Goal: Find specific page/section: Find specific page/section

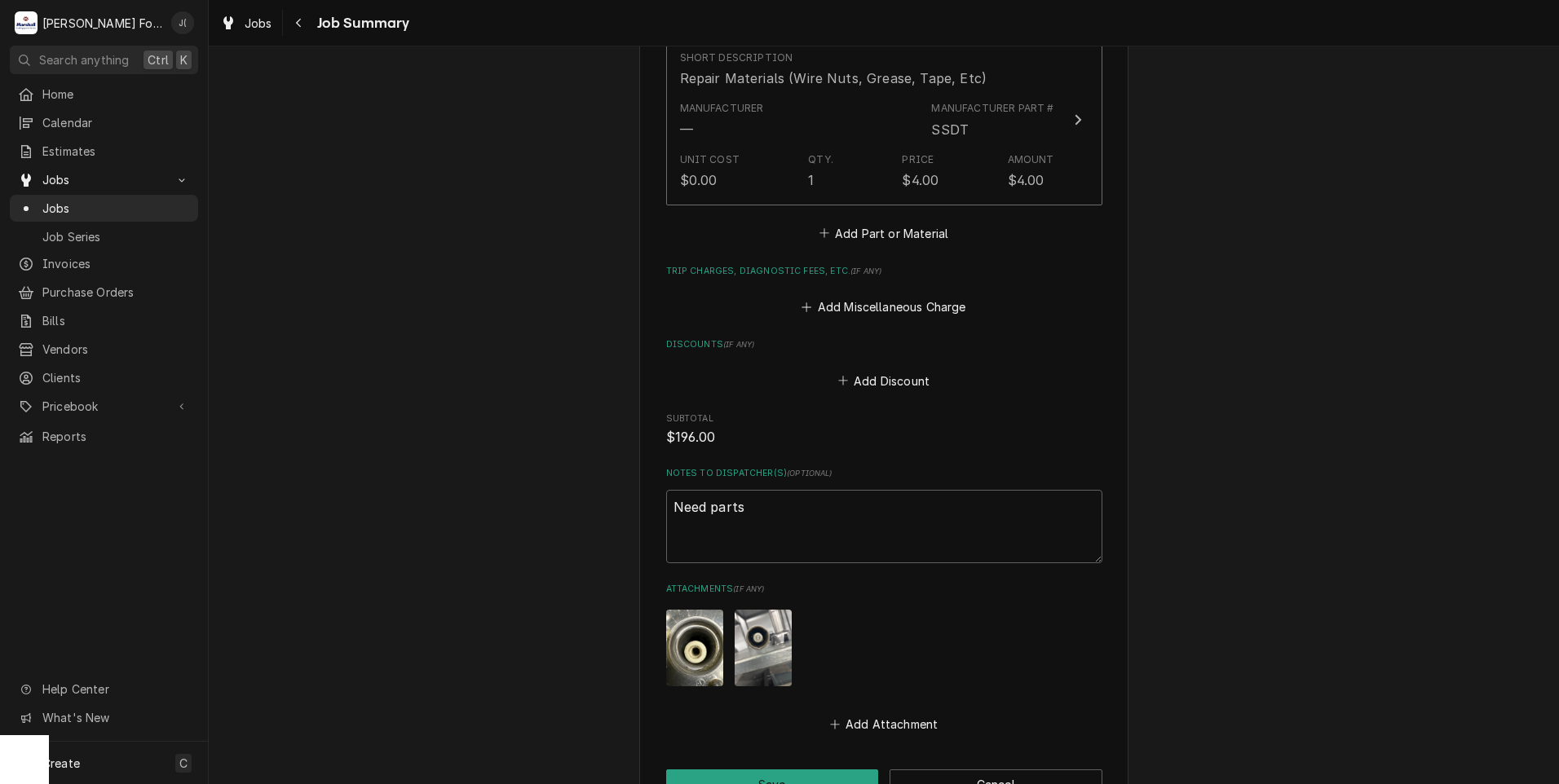
scroll to position [1662, 0]
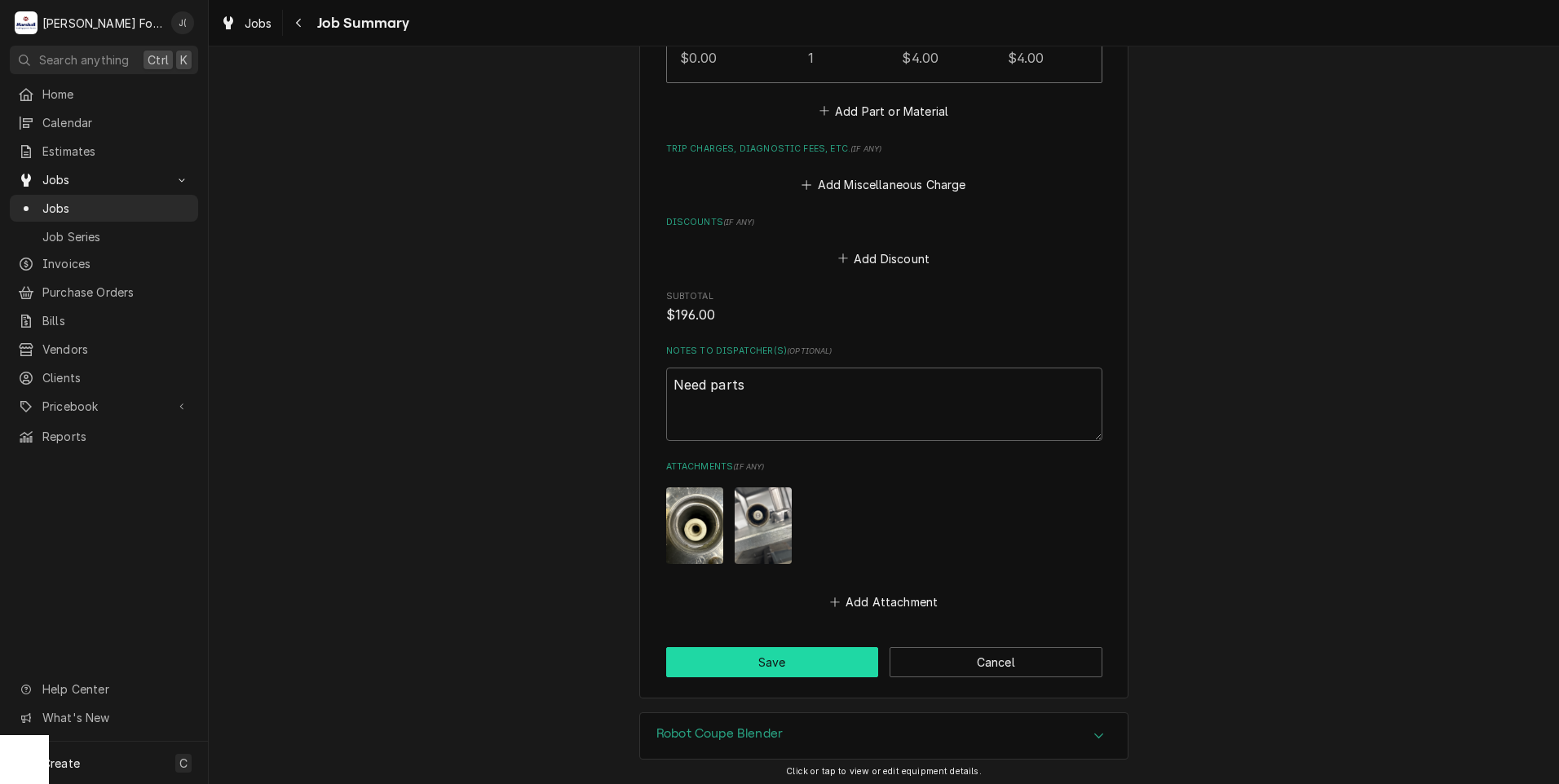
click at [759, 647] on button "Save" at bounding box center [772, 662] width 213 height 31
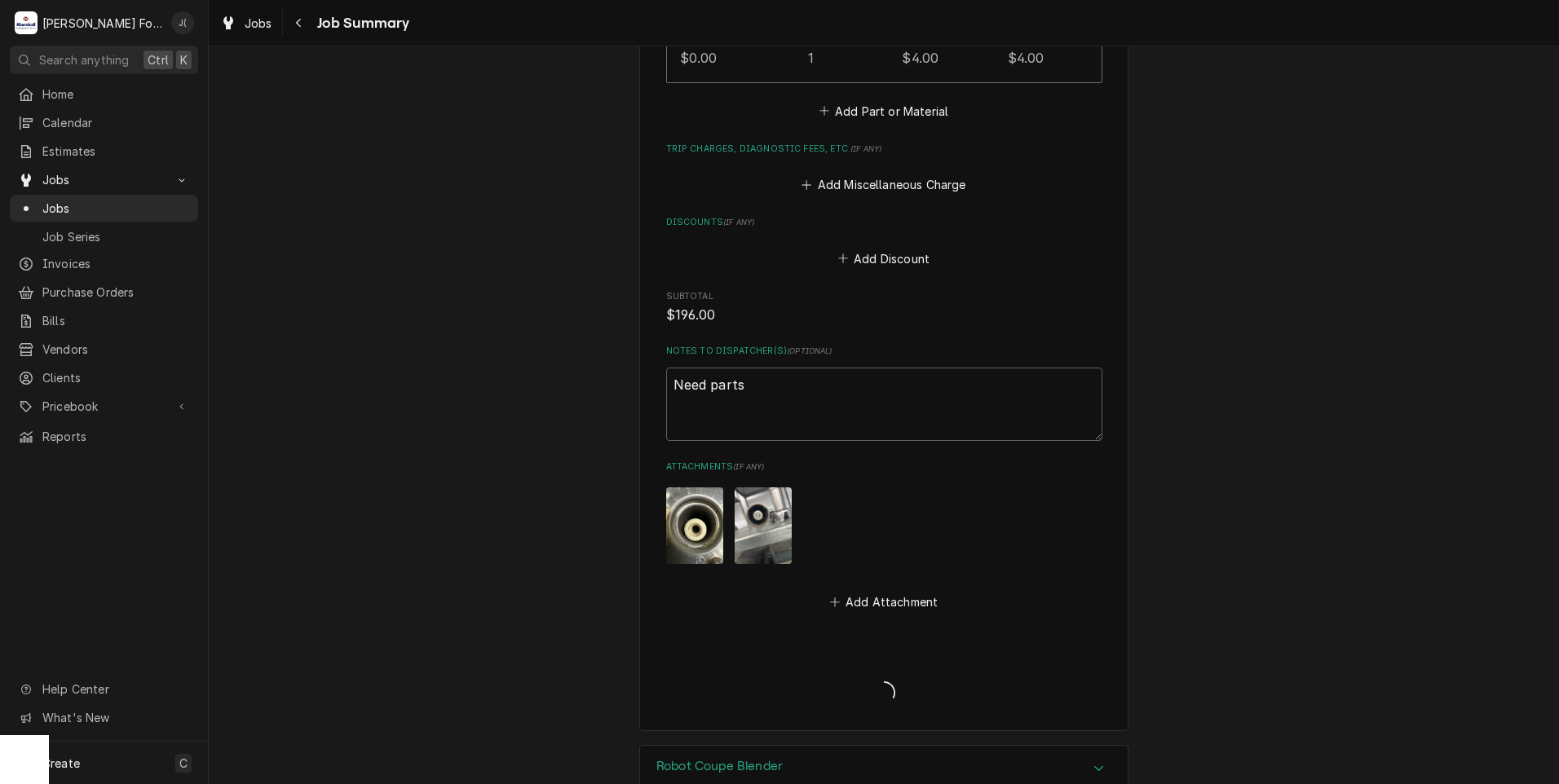
type textarea "x"
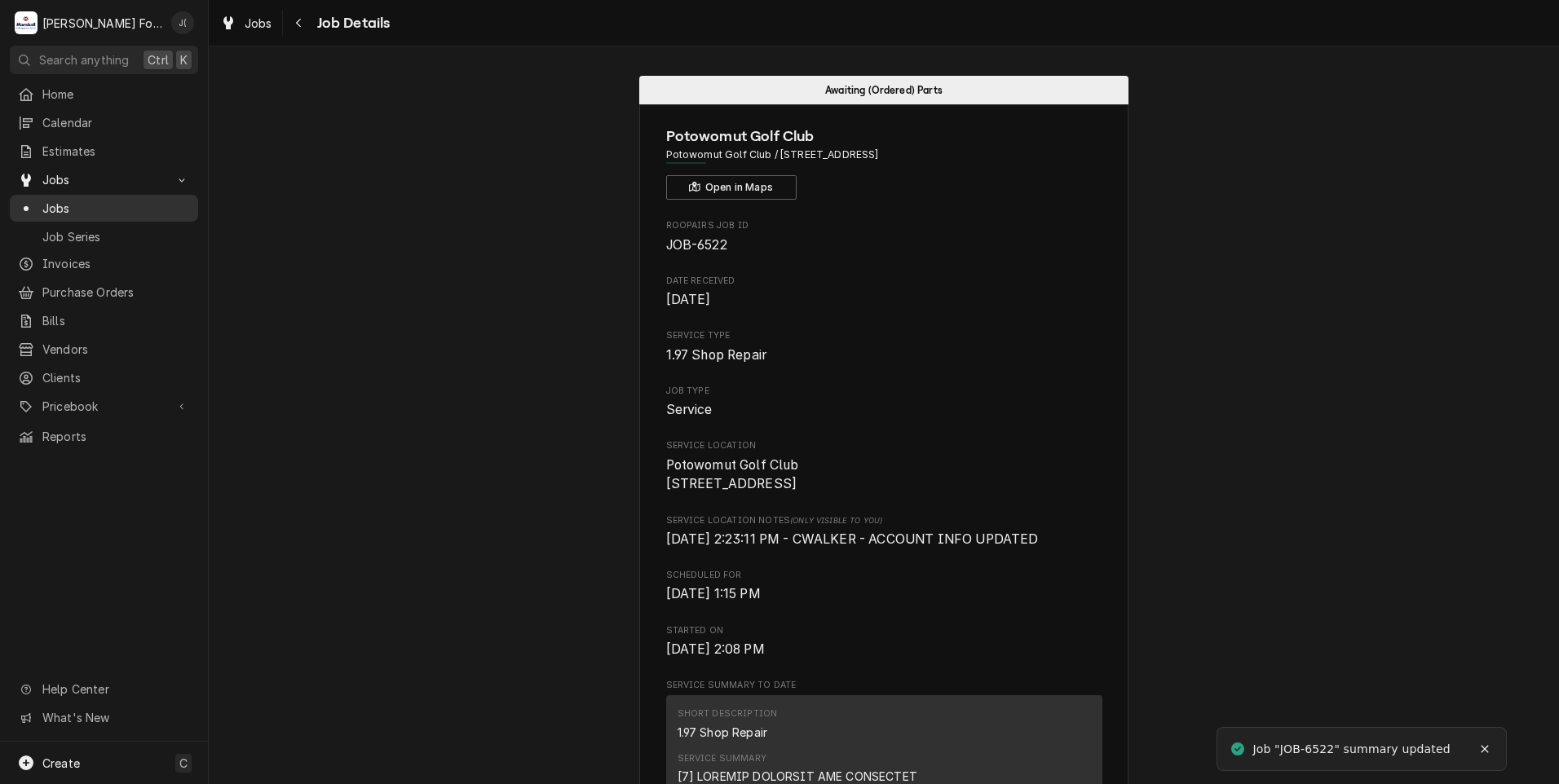
click at [87, 204] on span "Jobs" at bounding box center [117, 208] width 148 height 18
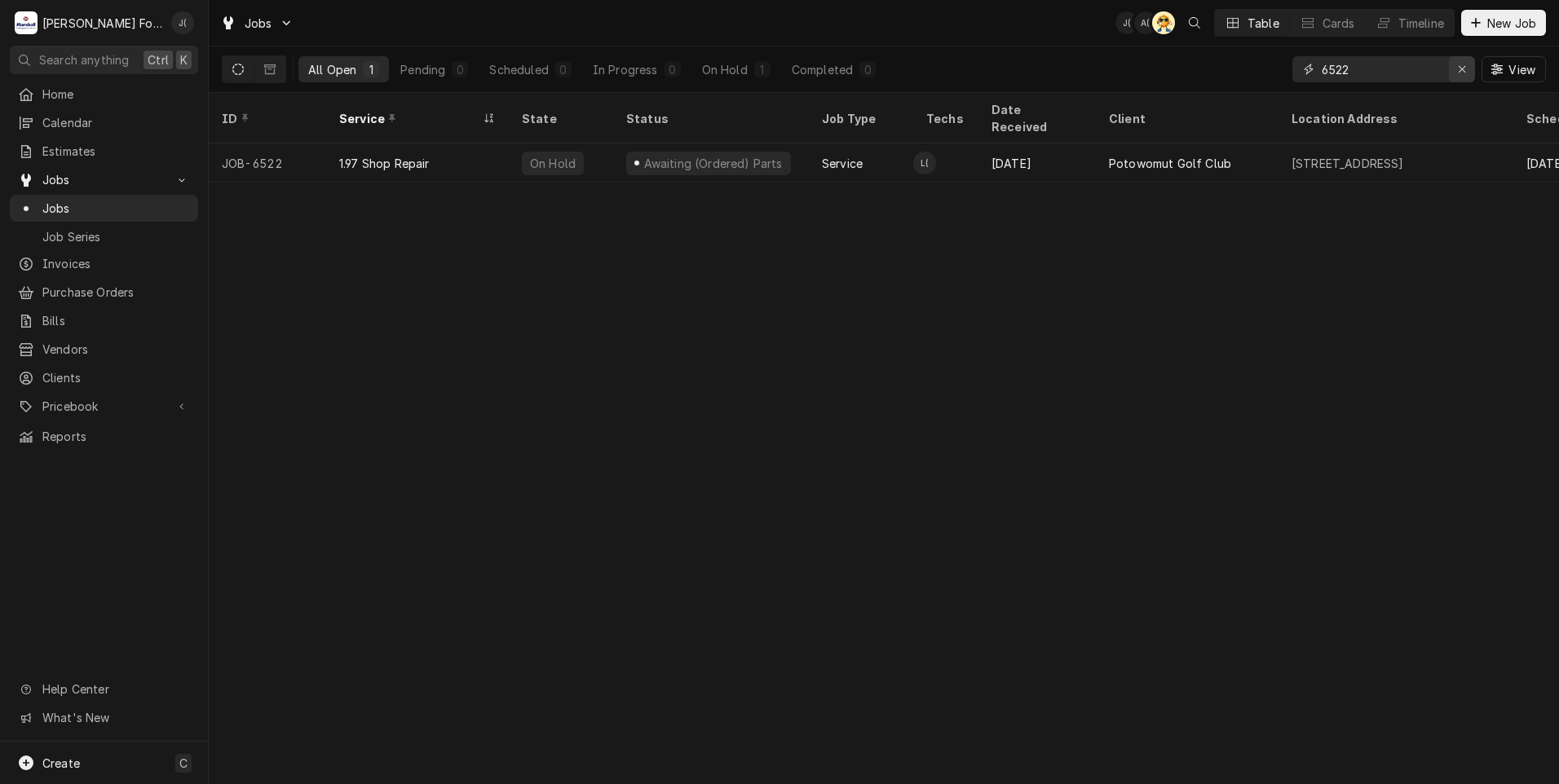
click at [1463, 71] on icon "Erase input" at bounding box center [1462, 69] width 9 height 11
click at [1439, 69] on input "Dynamic Content Wrapper" at bounding box center [1398, 69] width 153 height 26
type input "6886"
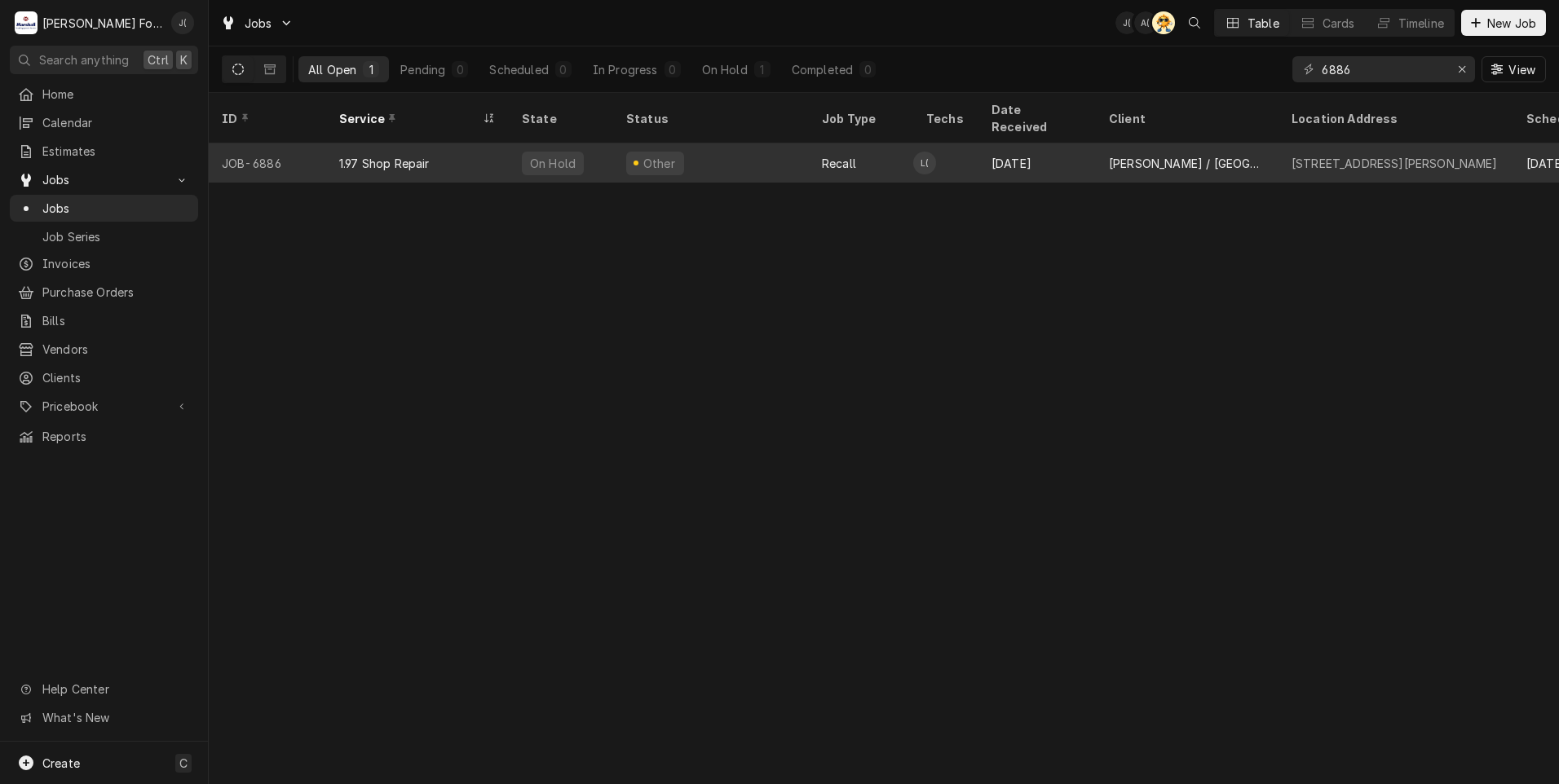
click at [288, 148] on div "JOB-6886" at bounding box center [267, 163] width 117 height 39
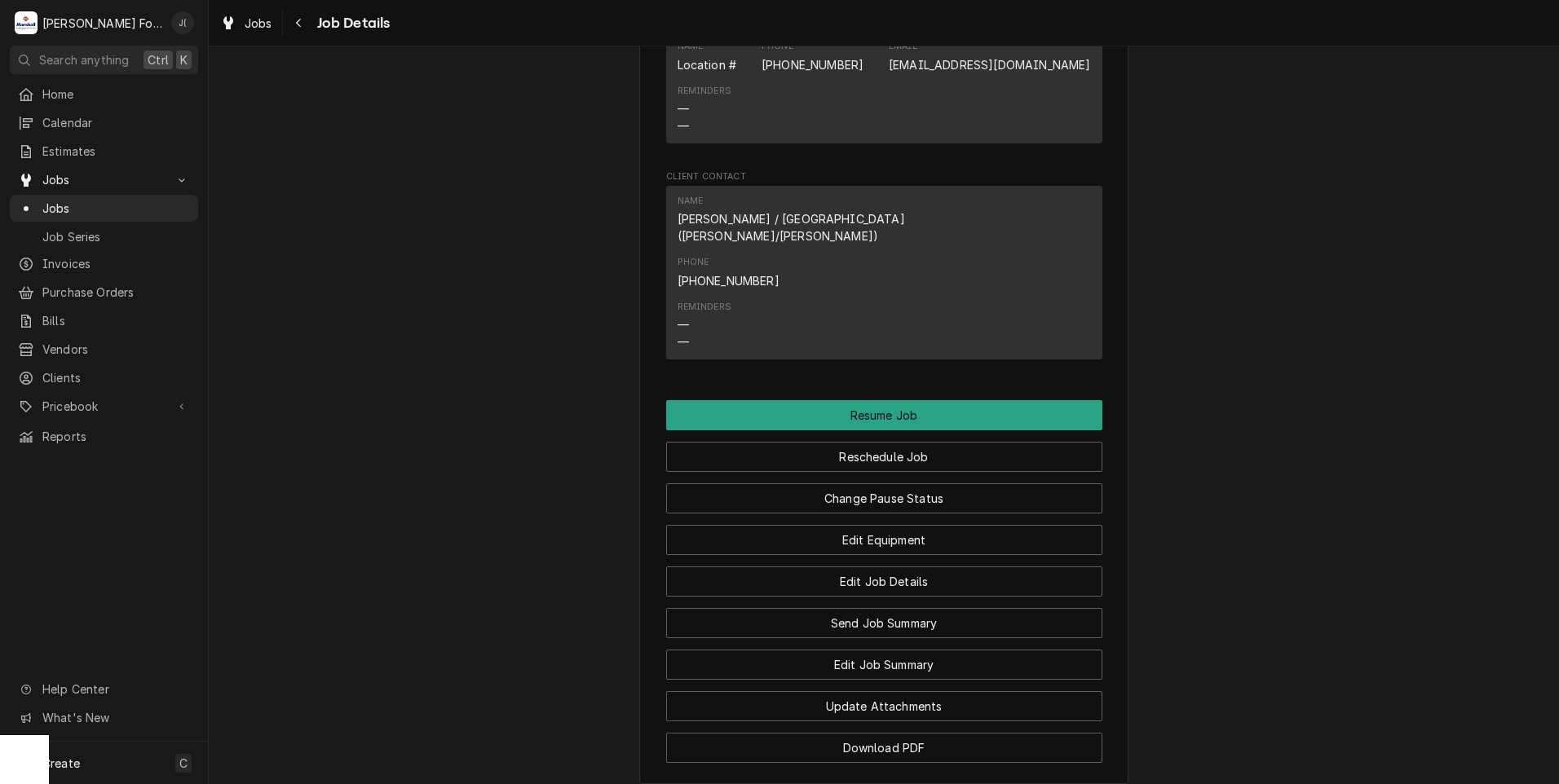
scroll to position [1972, 0]
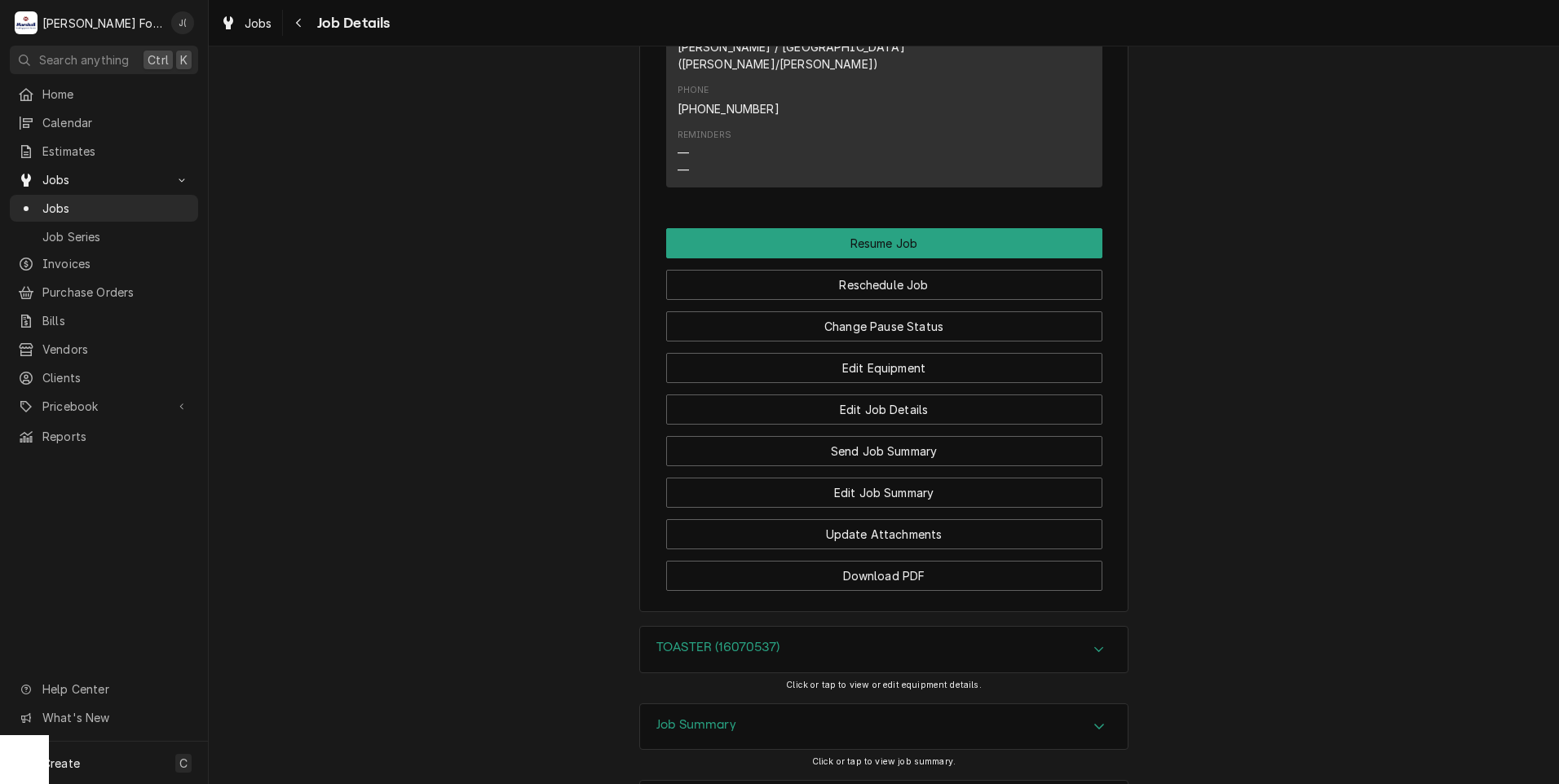
click at [691, 640] on div "TOASTER (16070537)" at bounding box center [718, 649] width 123 height 19
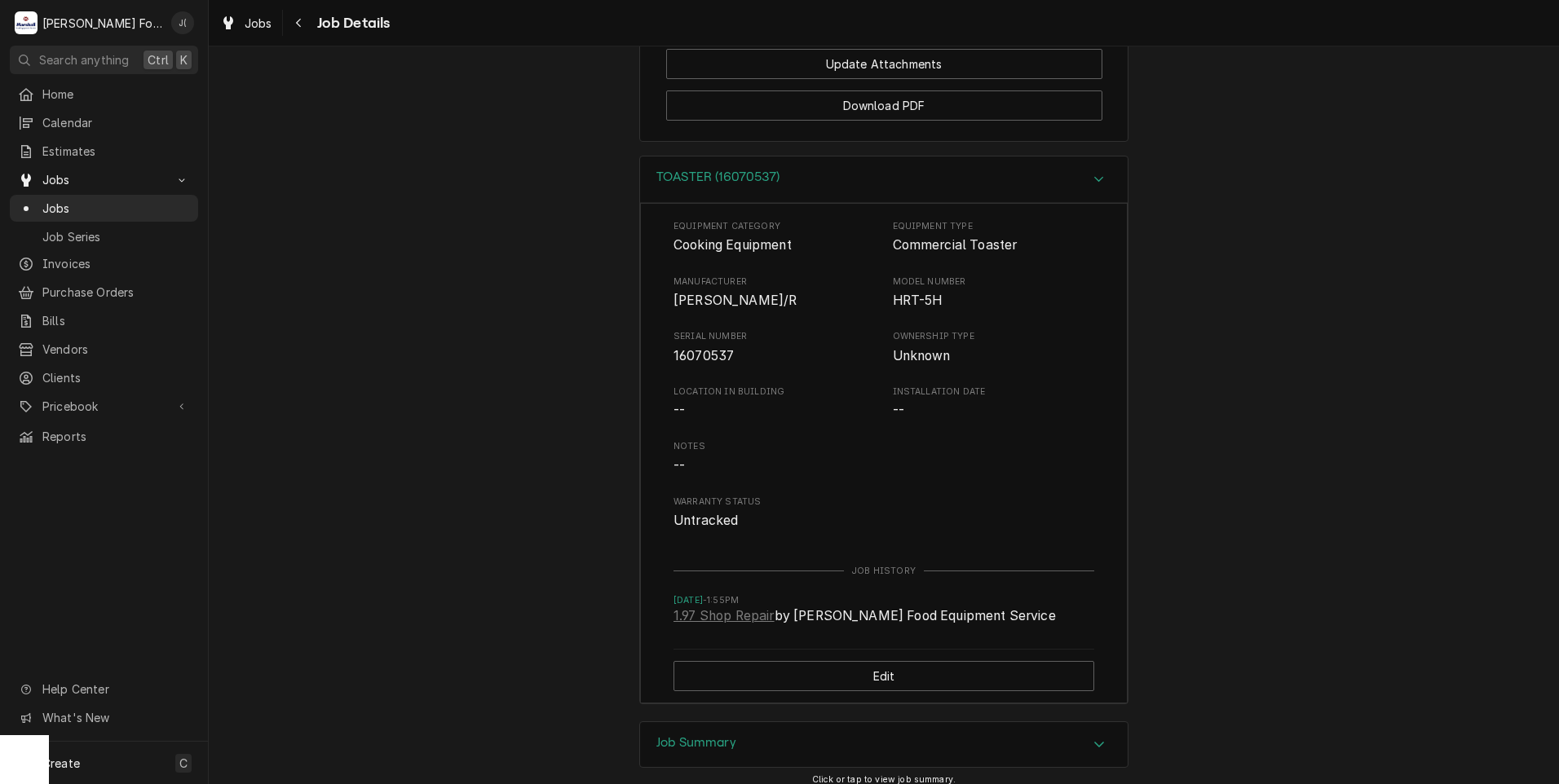
scroll to position [2460, 0]
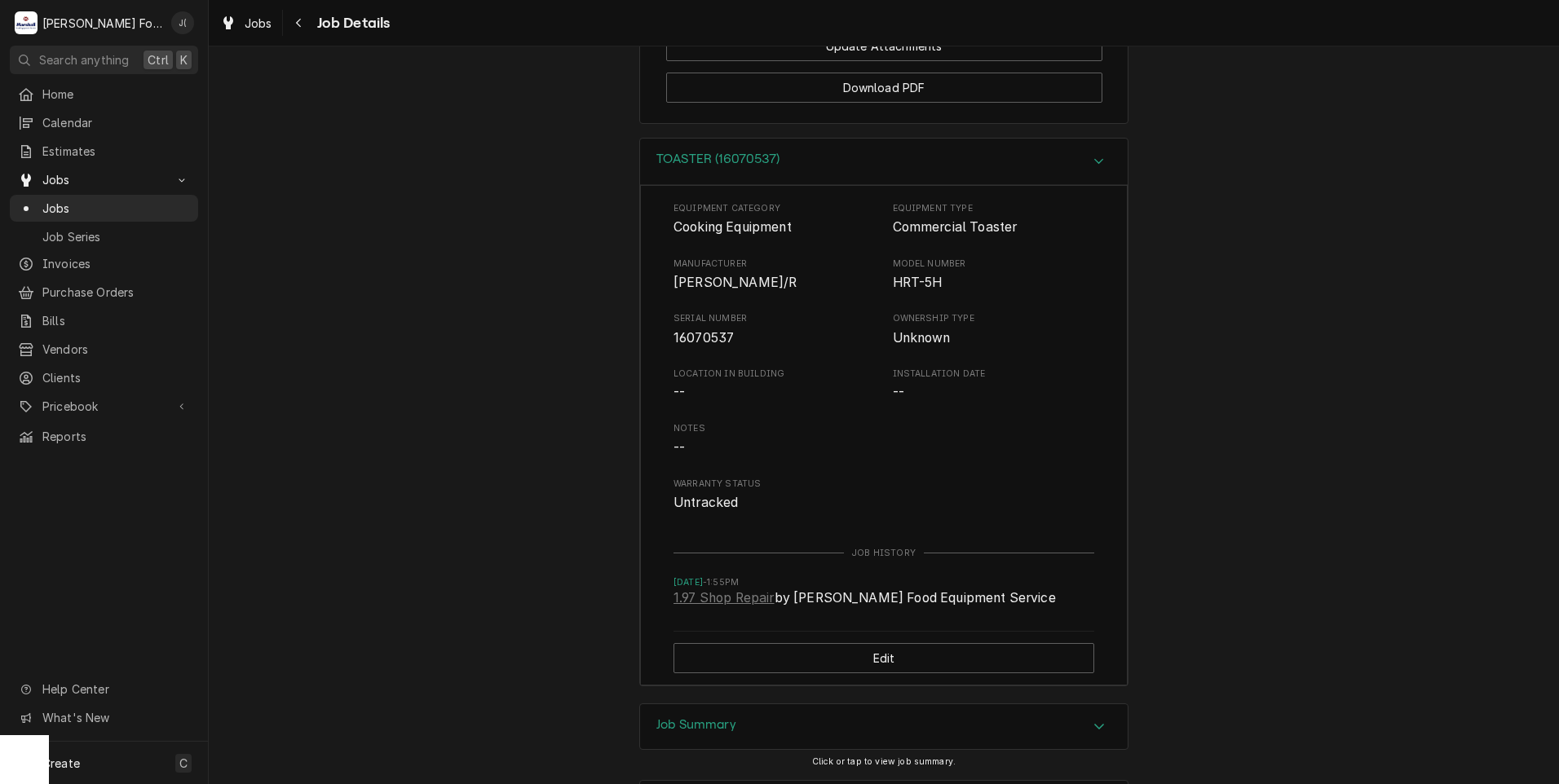
click at [672, 717] on h3 "Job Summary" at bounding box center [696, 725] width 80 height 16
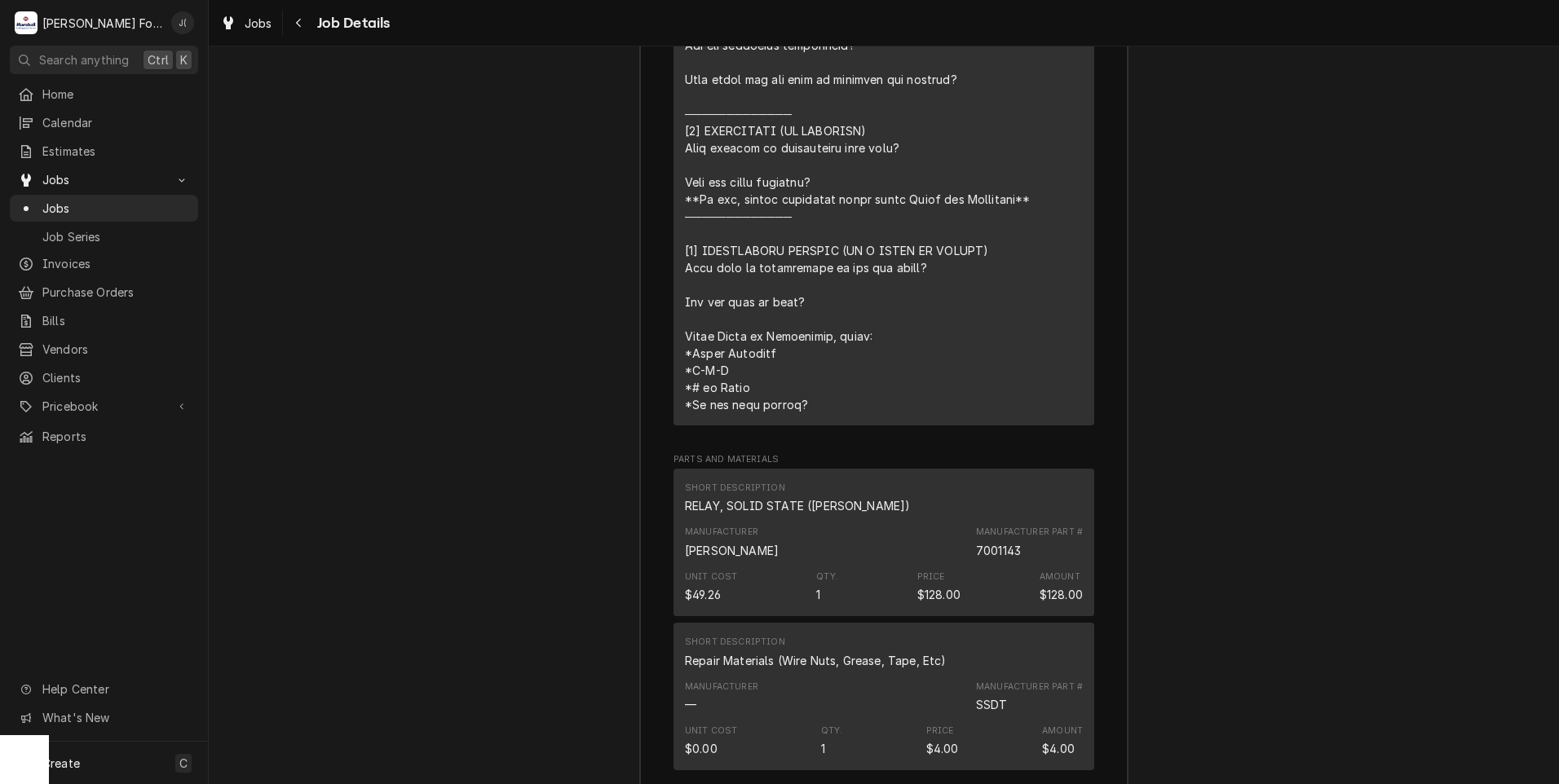
scroll to position [3602, 0]
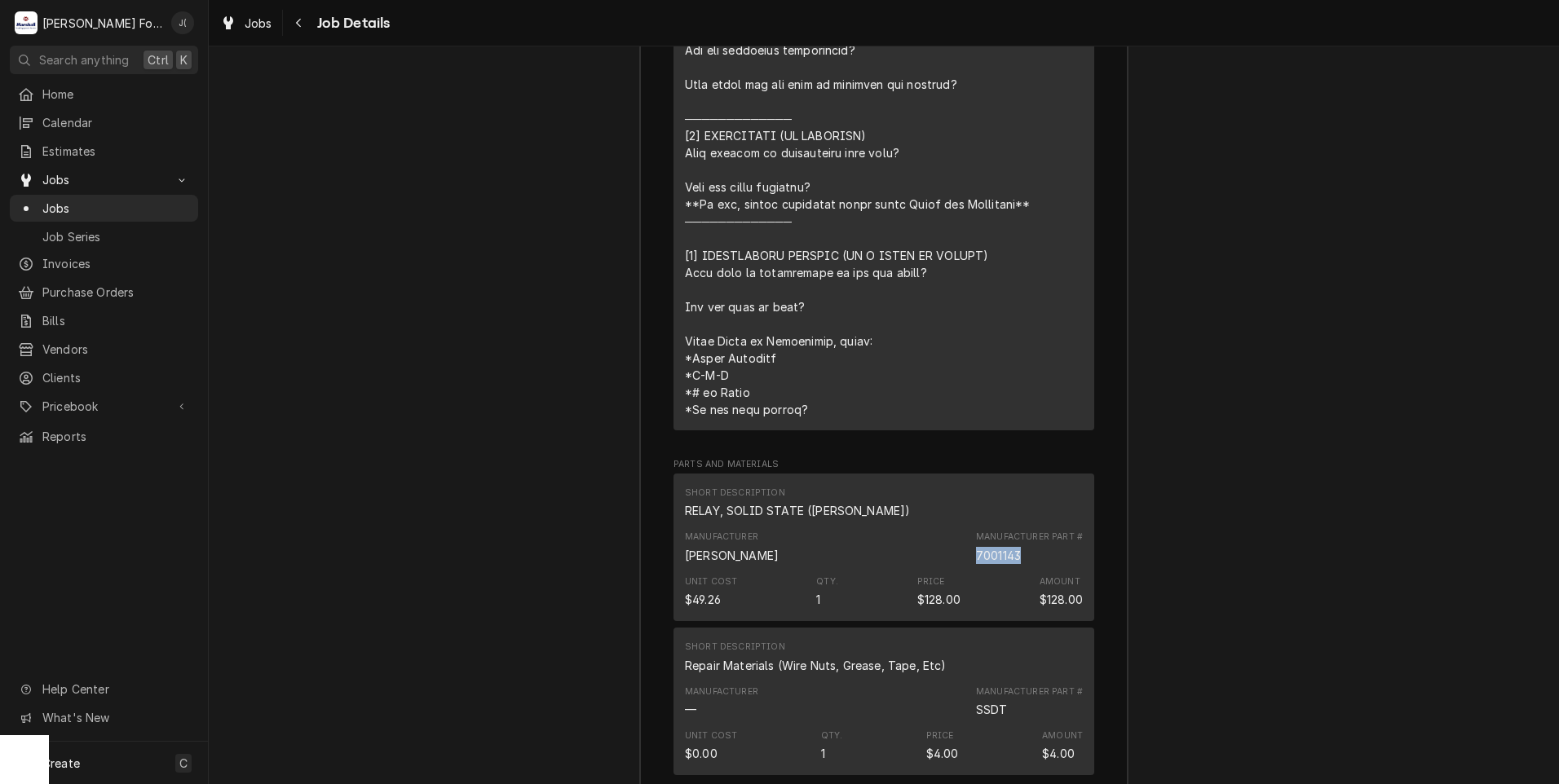
drag, startPoint x: 1015, startPoint y: 403, endPoint x: 974, endPoint y: 404, distance: 41.0
click at [976, 547] on div "7001143" at bounding box center [998, 556] width 44 height 18
copy div "7001143"
